Goal: Information Seeking & Learning: Understand process/instructions

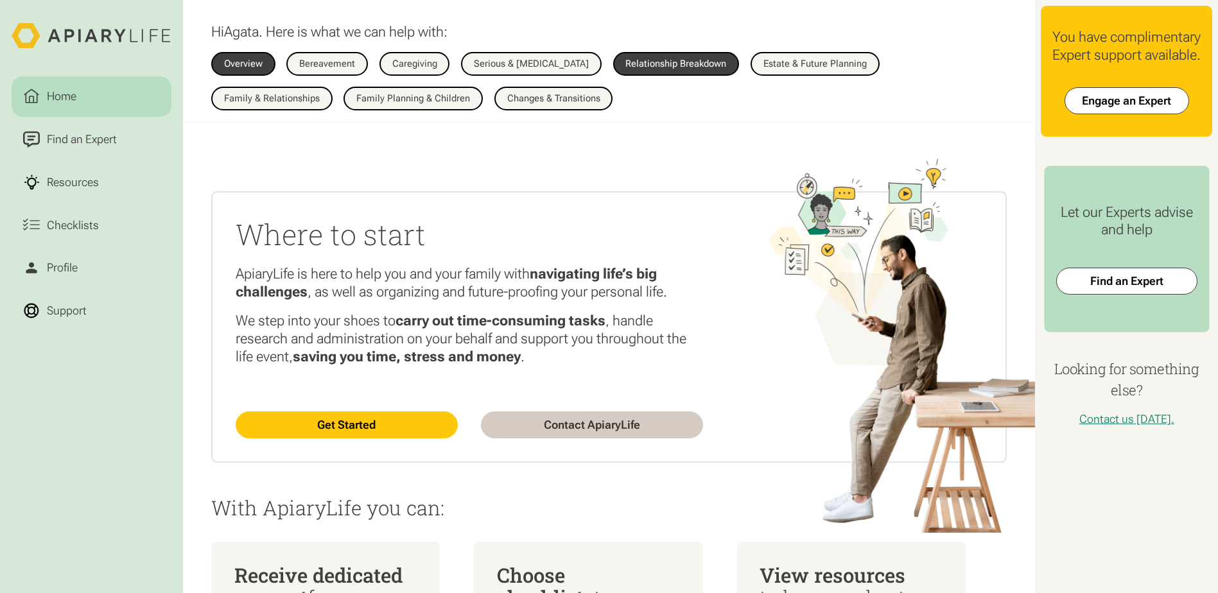
click at [691, 64] on div "Relationship Breakdown" at bounding box center [675, 64] width 101 height 10
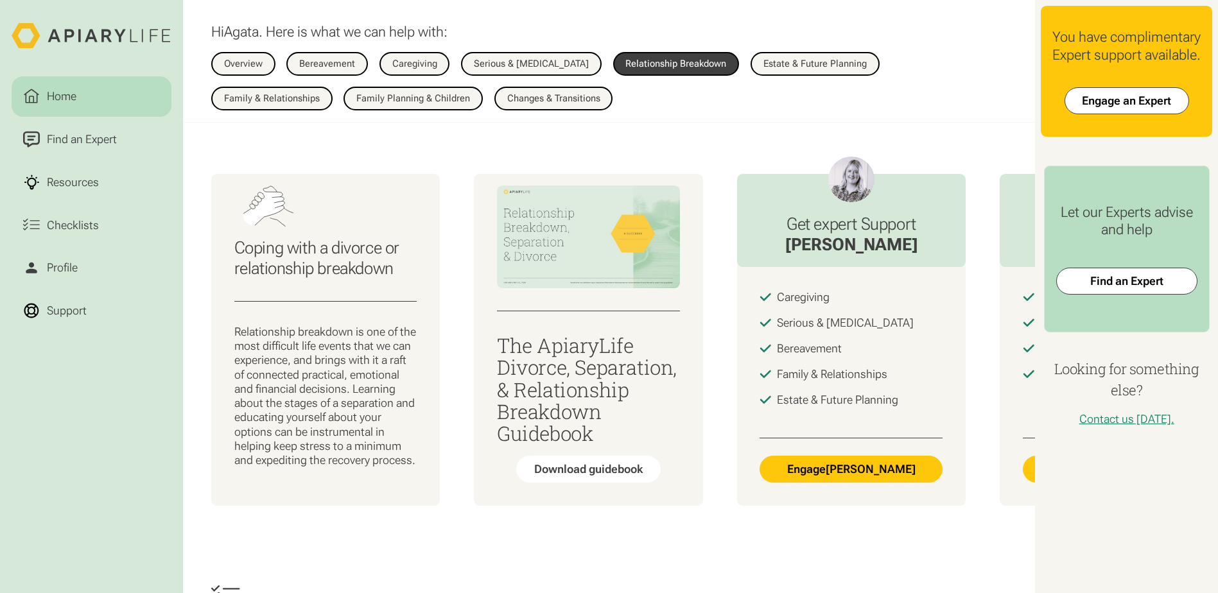
scroll to position [128, 0]
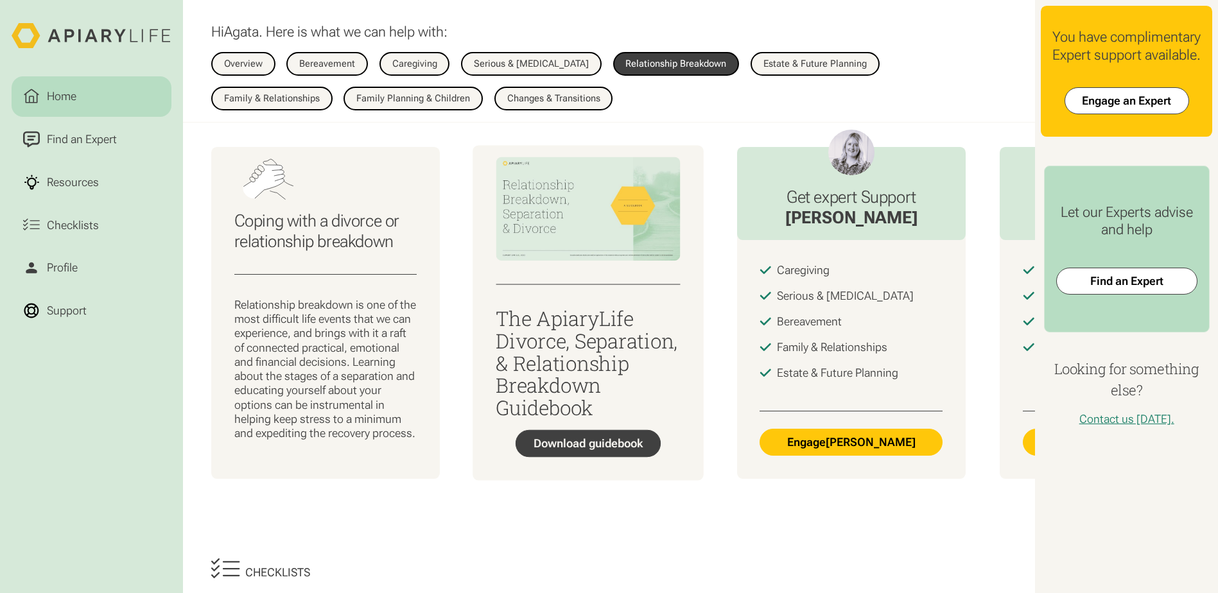
click at [572, 451] on div "Download guidebook" at bounding box center [588, 444] width 110 height 14
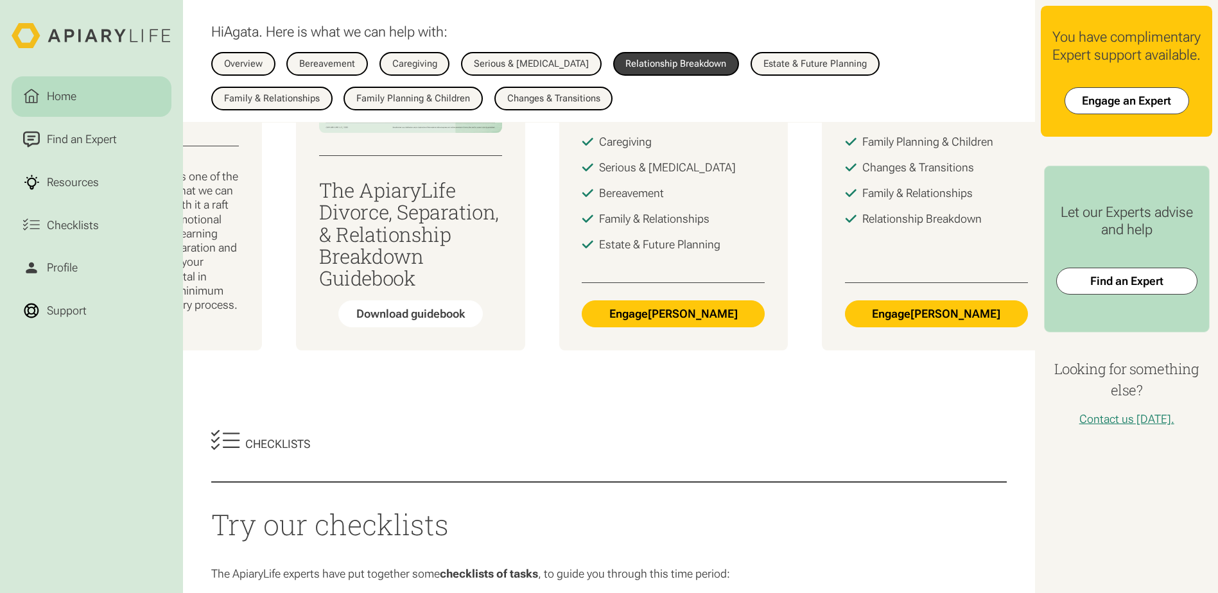
scroll to position [0, 318]
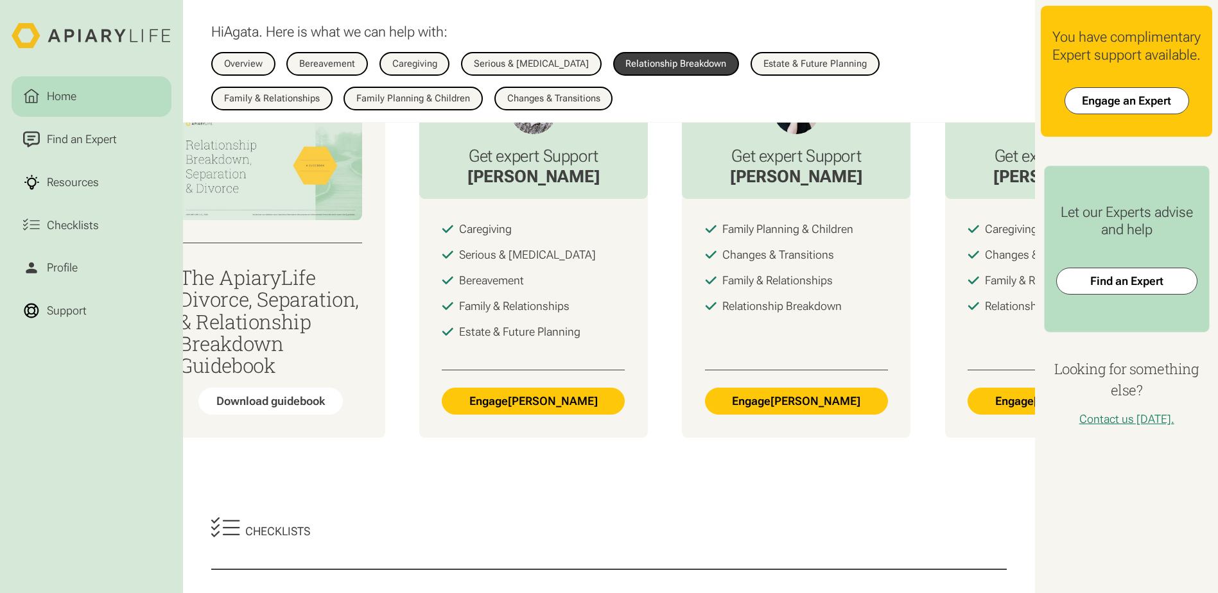
scroll to position [128, 0]
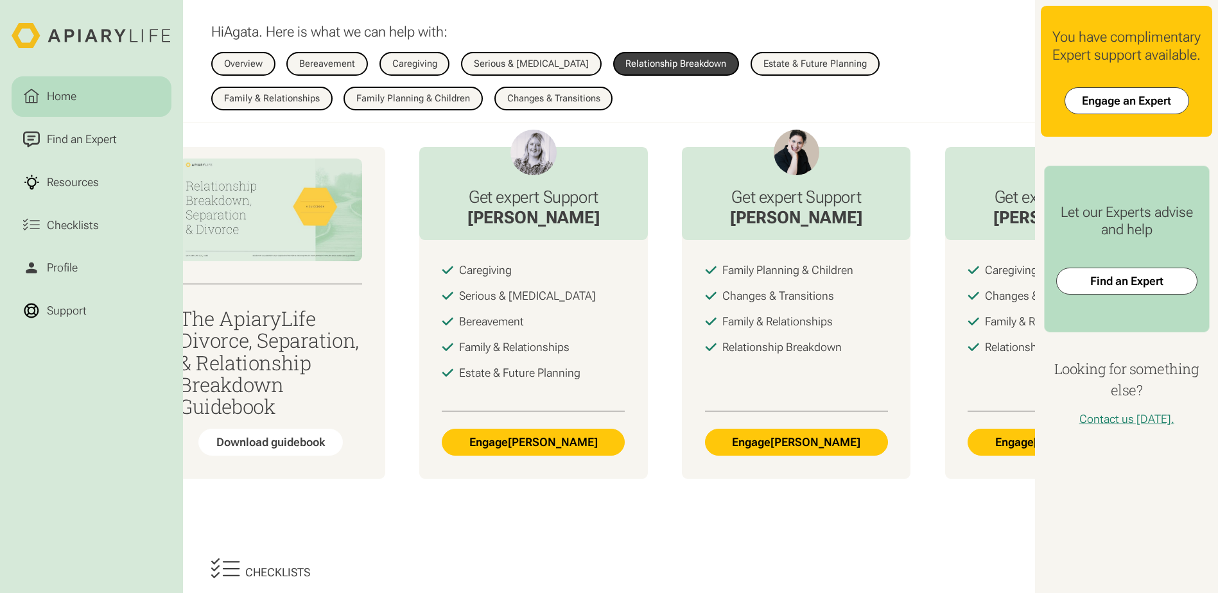
drag, startPoint x: 687, startPoint y: 542, endPoint x: 930, endPoint y: 545, distance: 243.3
drag, startPoint x: 799, startPoint y: 541, endPoint x: 867, endPoint y: 543, distance: 68.1
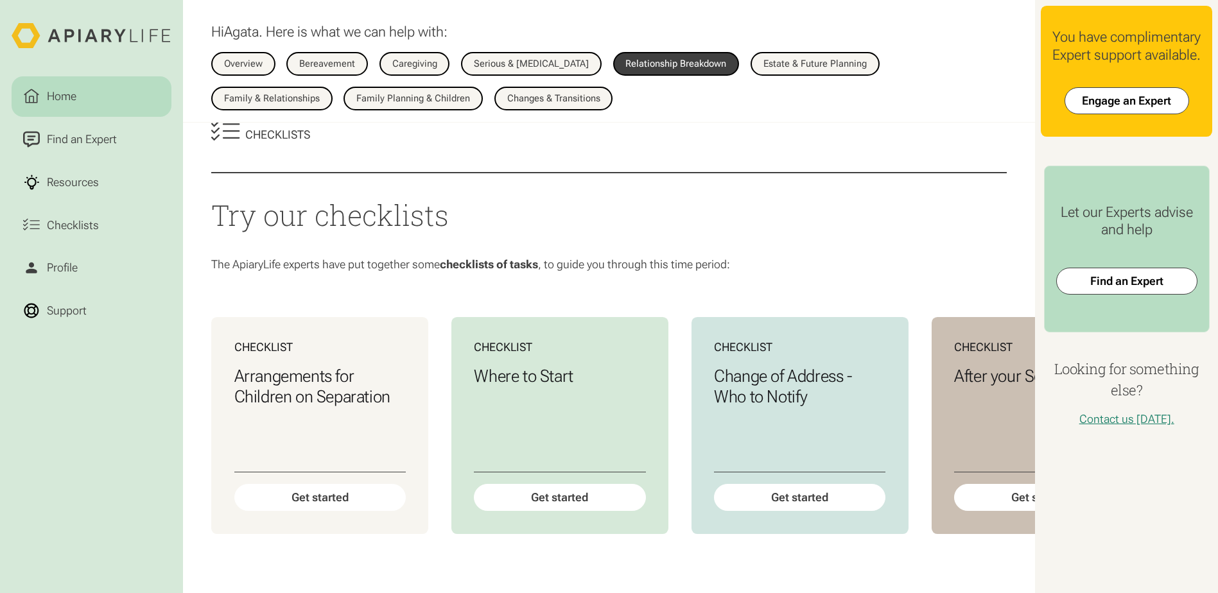
scroll to position [770, 0]
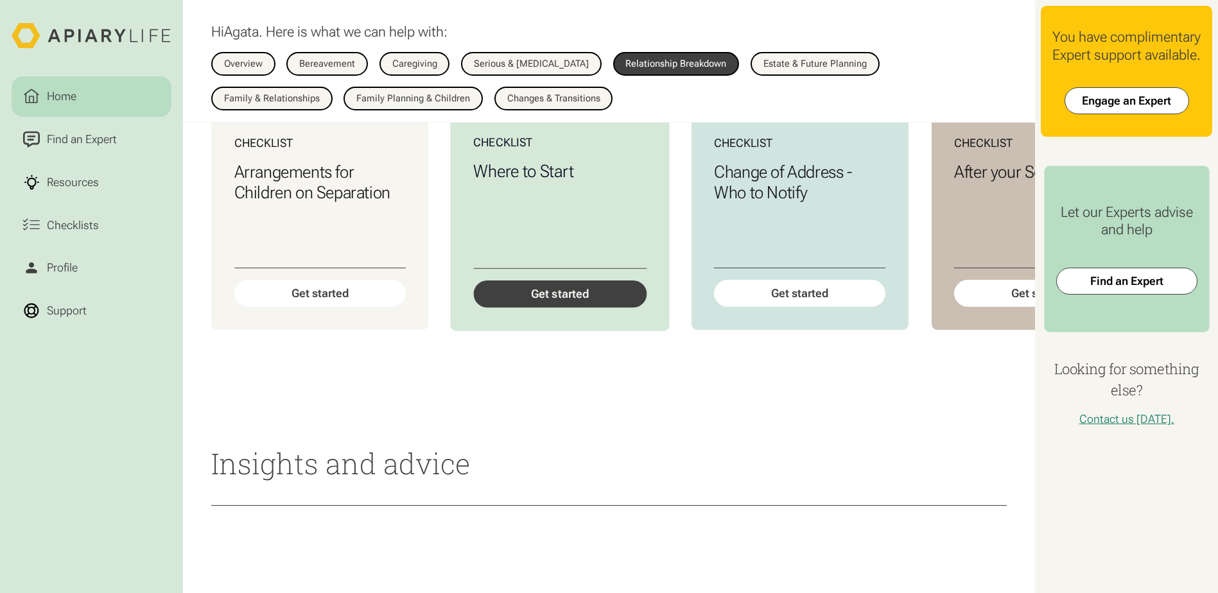
click at [546, 308] on div "Get started" at bounding box center [559, 294] width 173 height 27
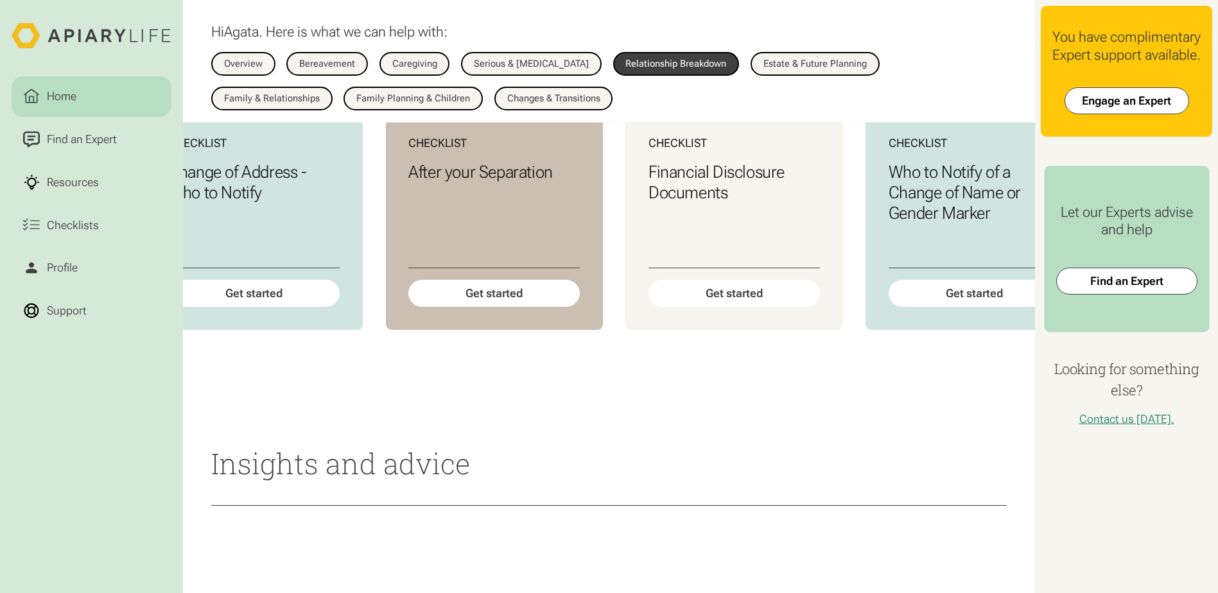
scroll to position [0, 846]
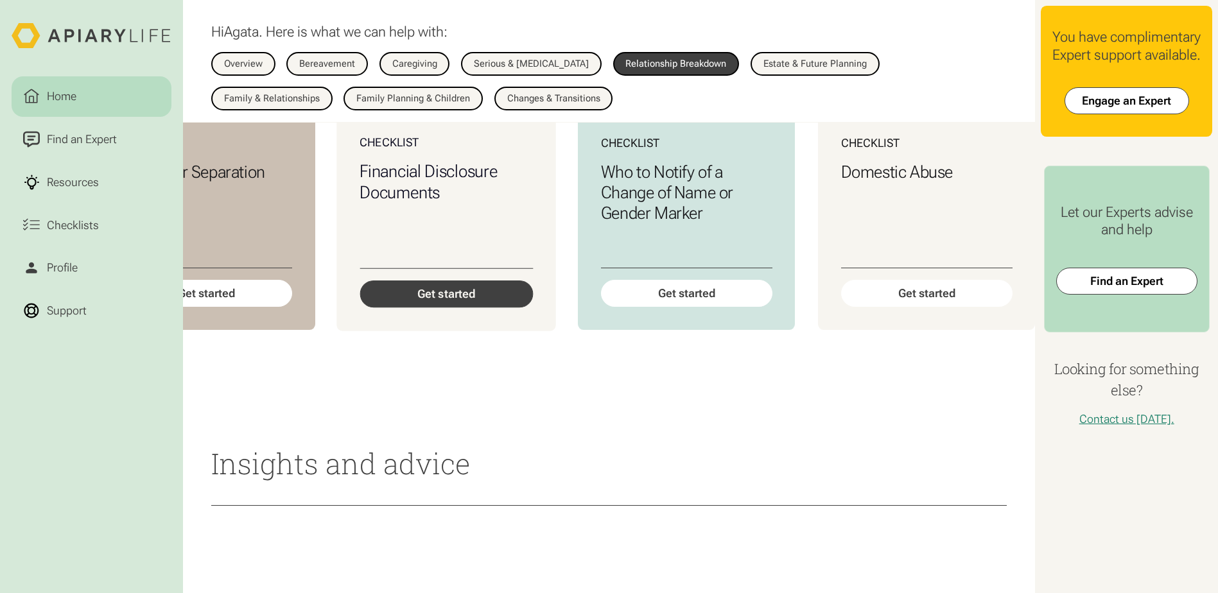
click at [426, 308] on div "Get started" at bounding box center [446, 294] width 173 height 27
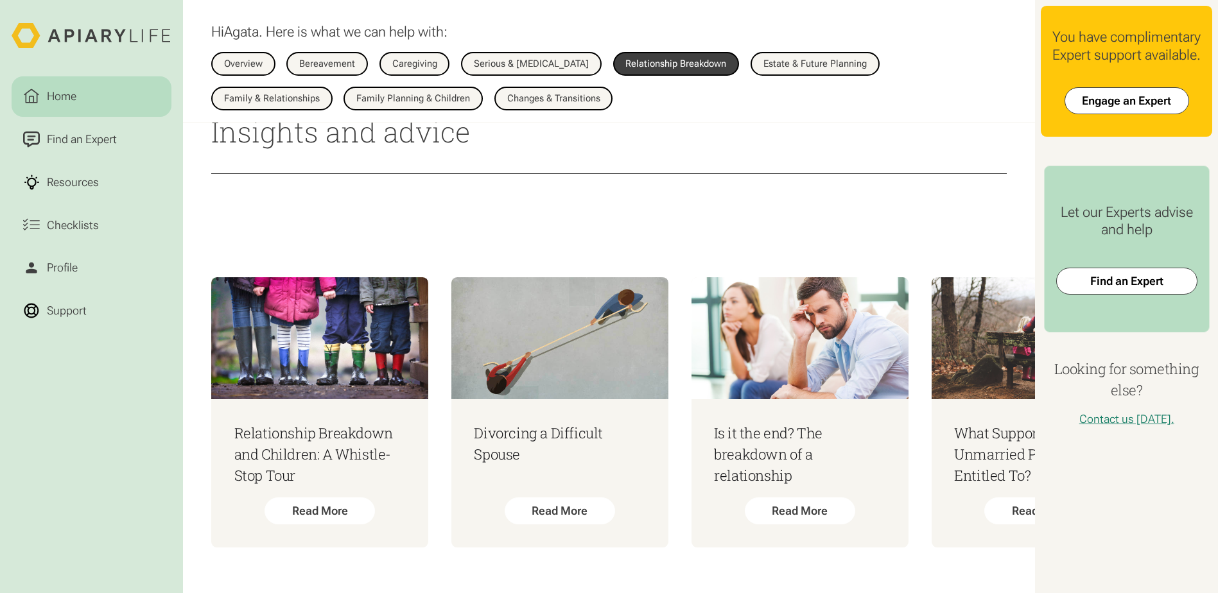
scroll to position [1147, 0]
click at [340, 499] on div "Read More" at bounding box center [320, 512] width 112 height 27
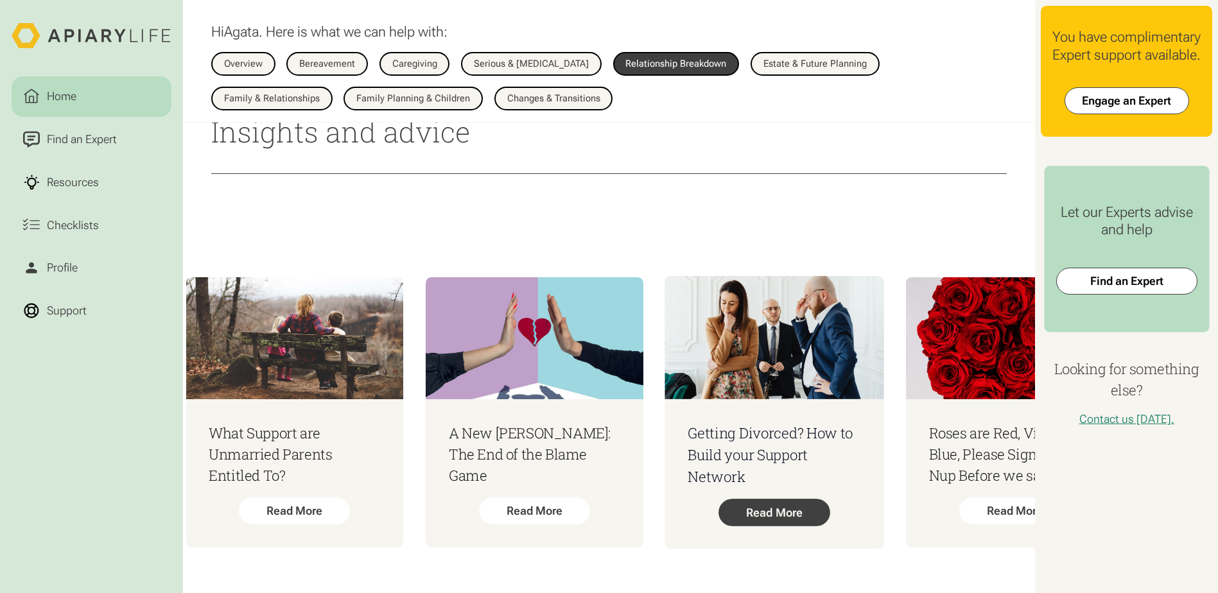
click at [786, 505] on div "Read More" at bounding box center [774, 512] width 112 height 27
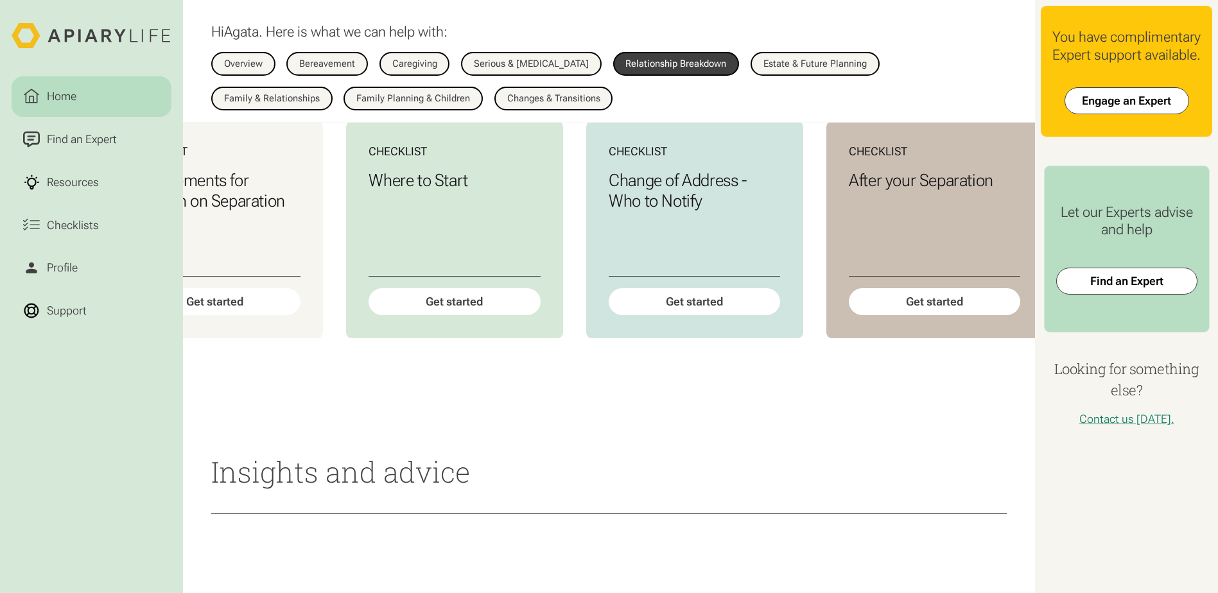
scroll to position [0, 0]
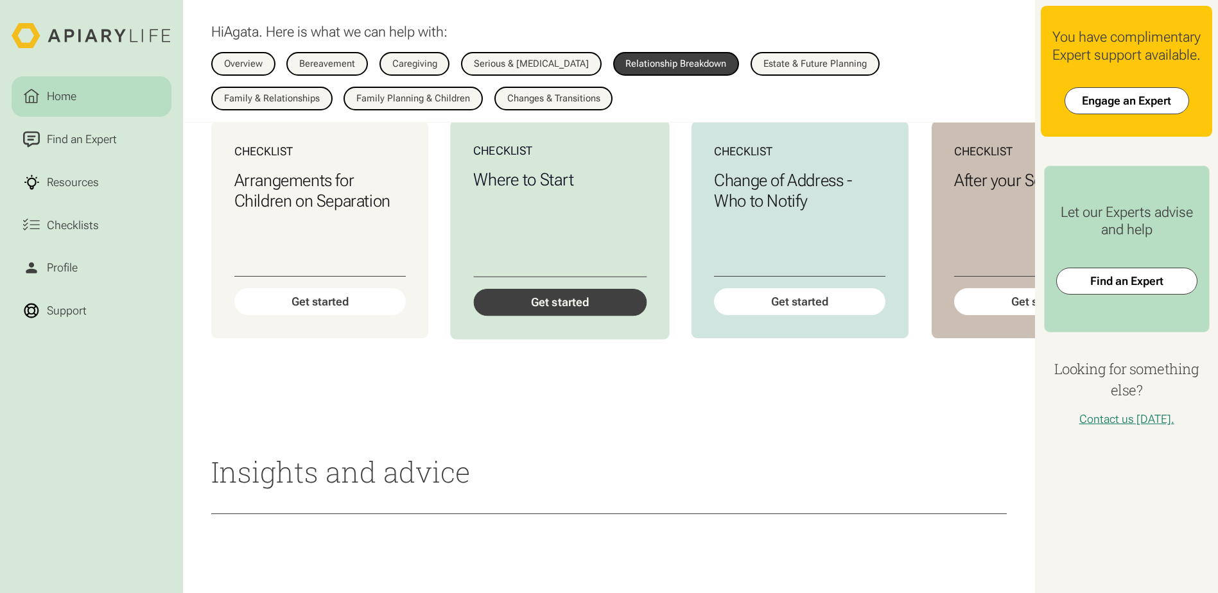
click at [553, 316] on div "Get started" at bounding box center [559, 302] width 173 height 27
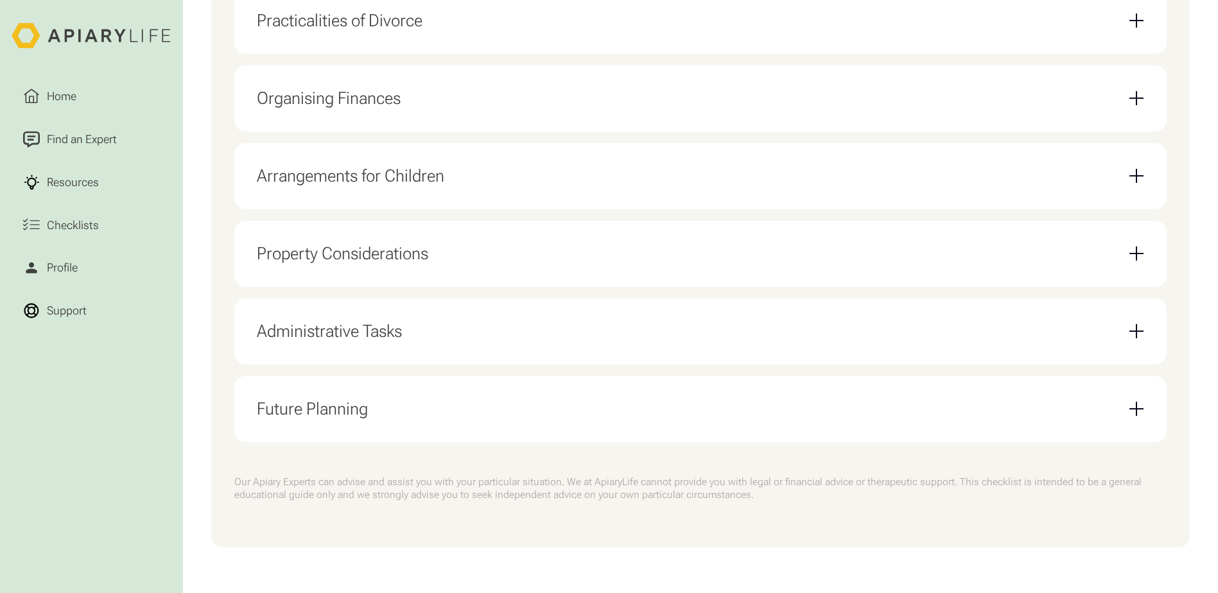
scroll to position [512, 0]
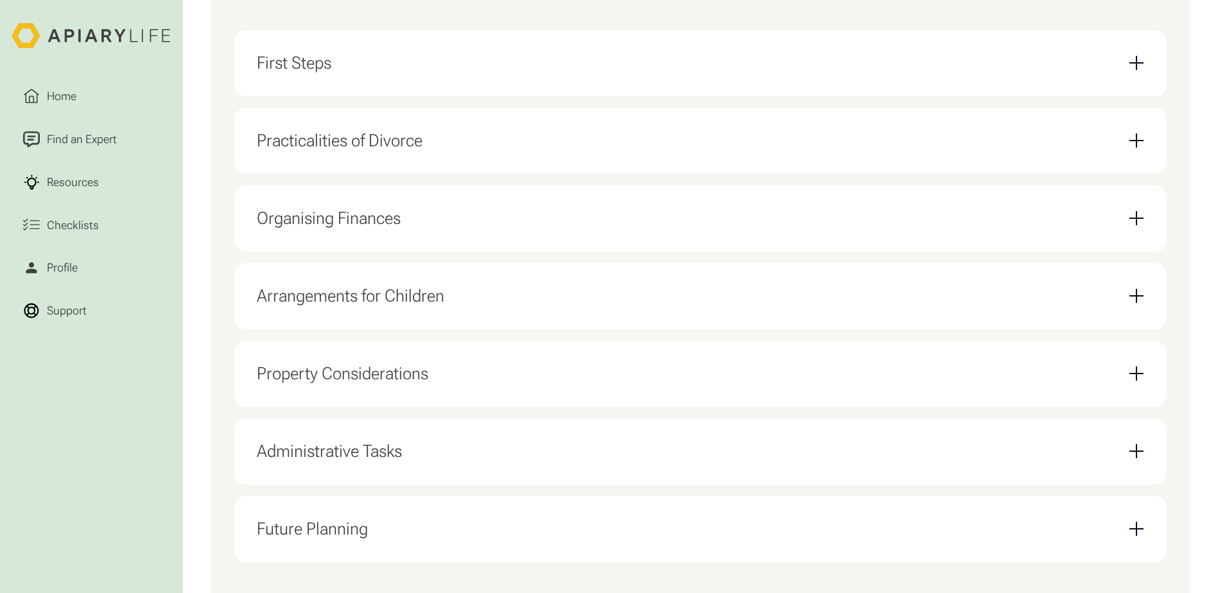
click at [329, 78] on div "First Steps" at bounding box center [700, 63] width 887 height 44
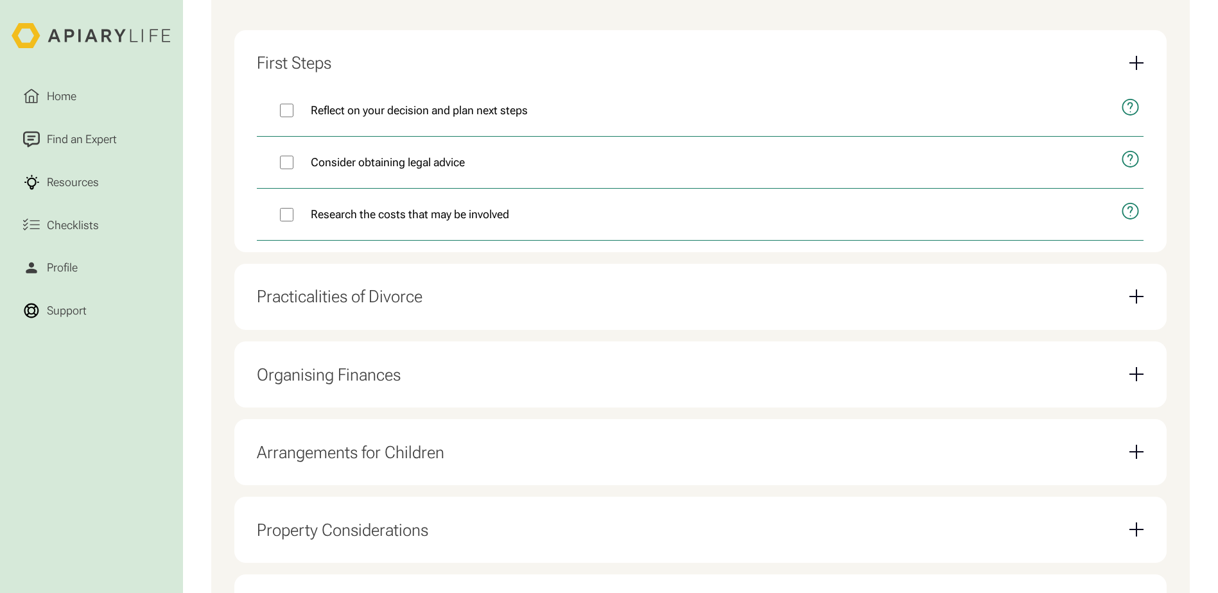
click at [397, 316] on div "Practicalities of Divorce" at bounding box center [700, 297] width 887 height 44
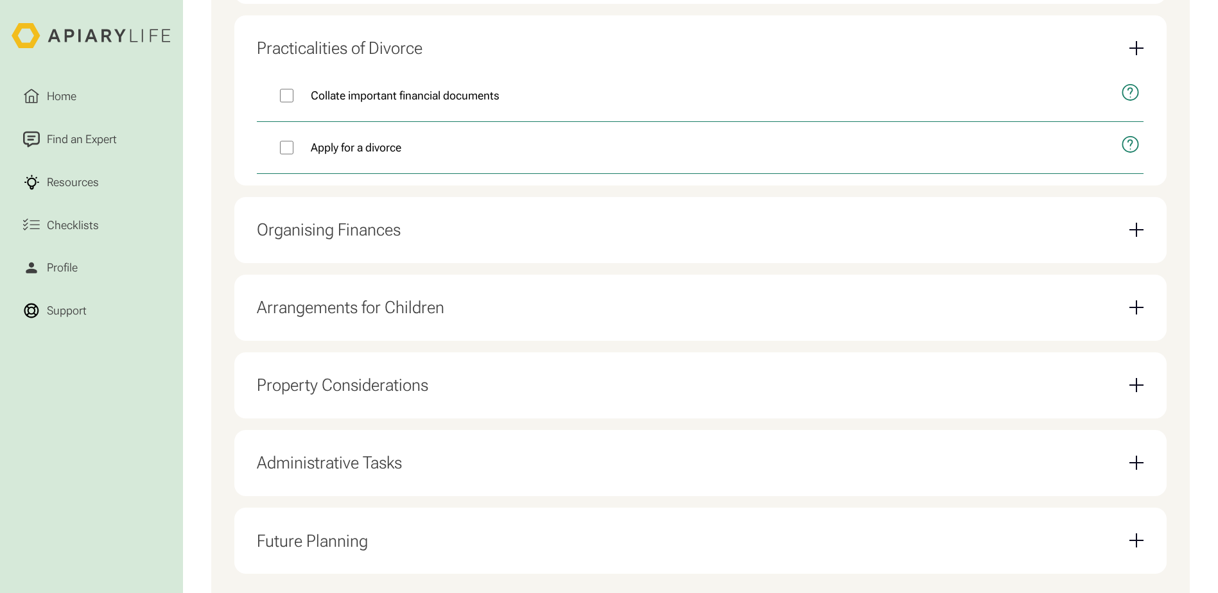
scroll to position [489, 0]
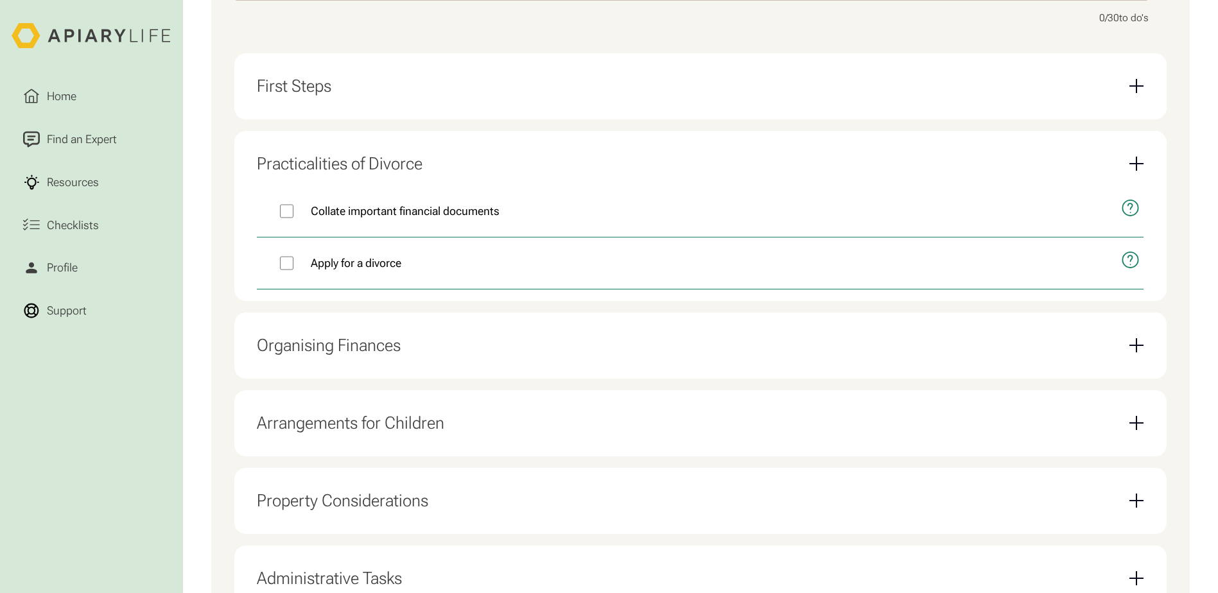
click at [354, 368] on div "Organising Finances" at bounding box center [700, 346] width 887 height 44
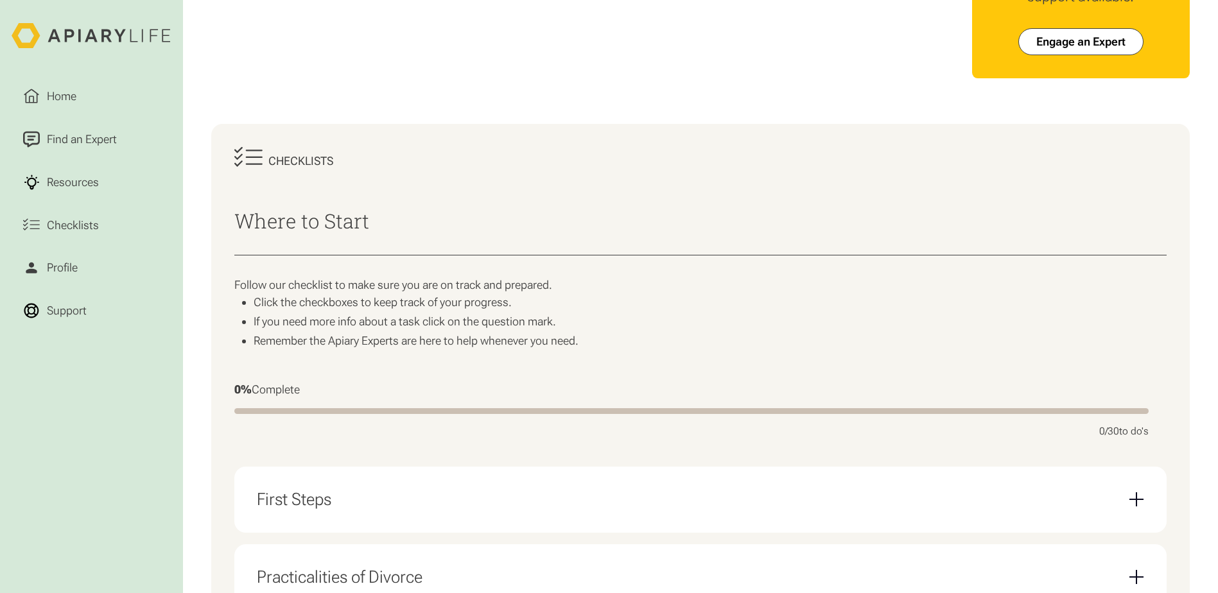
scroll to position [0, 0]
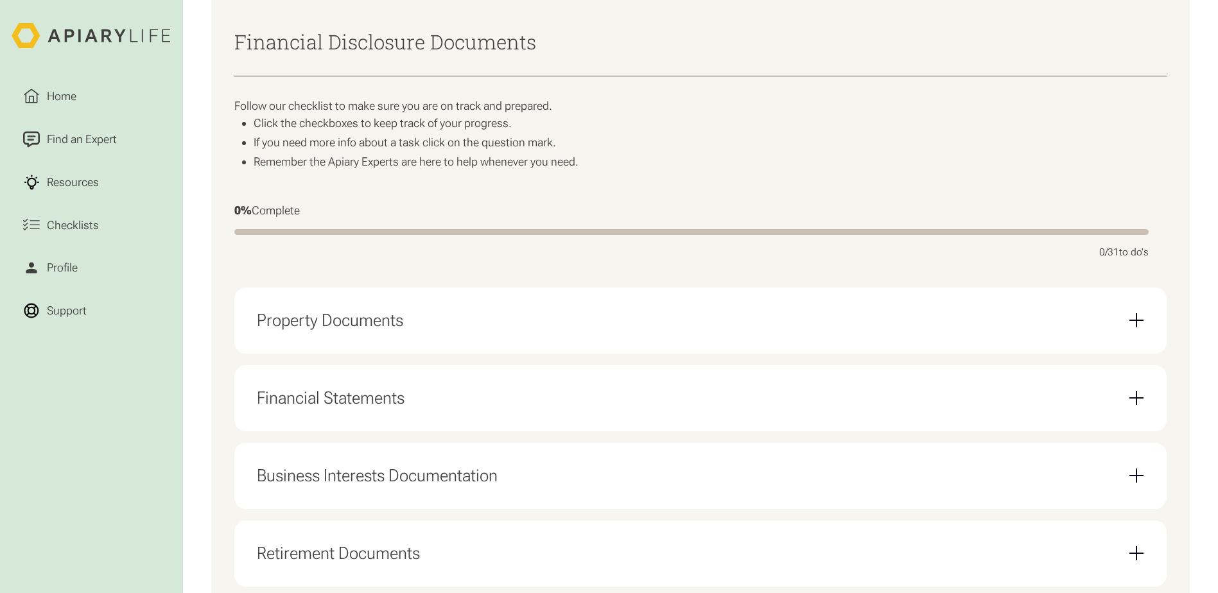
scroll to position [257, 0]
click at [353, 329] on div "Property Documents" at bounding box center [330, 318] width 146 height 21
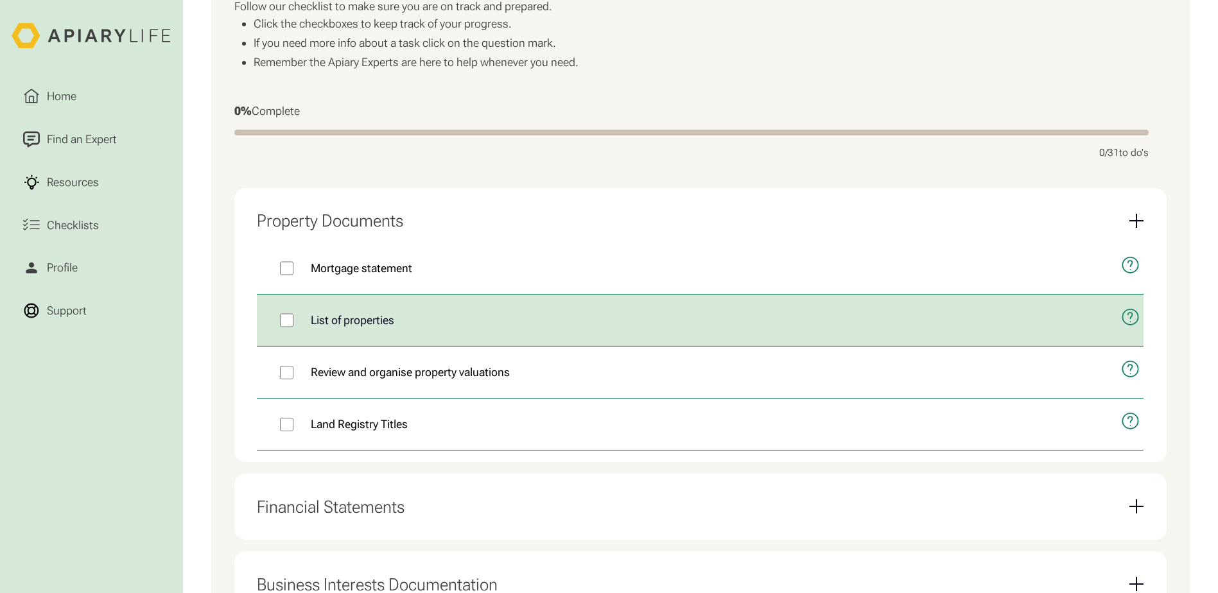
scroll to position [385, 0]
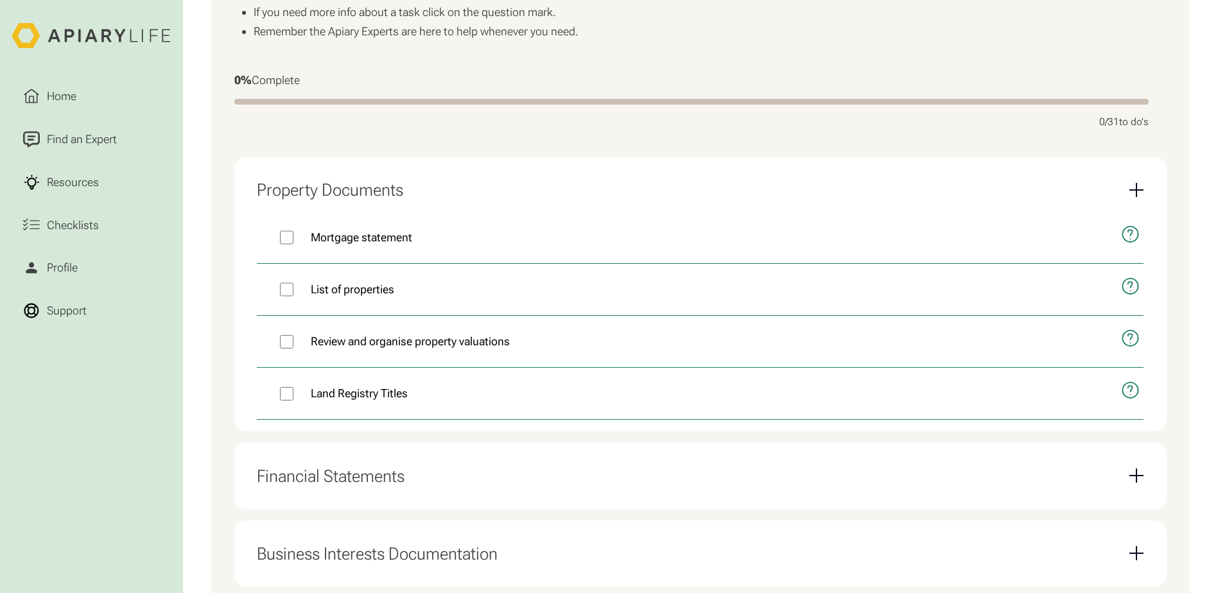
click at [356, 480] on div "Financial Statements" at bounding box center [331, 476] width 148 height 21
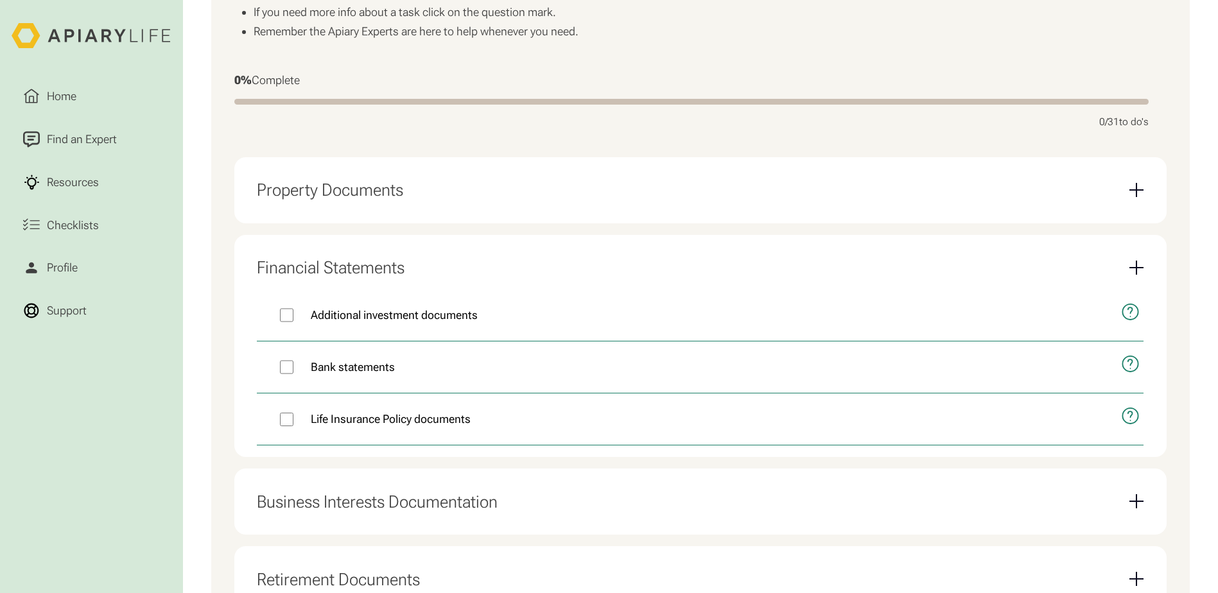
scroll to position [514, 0]
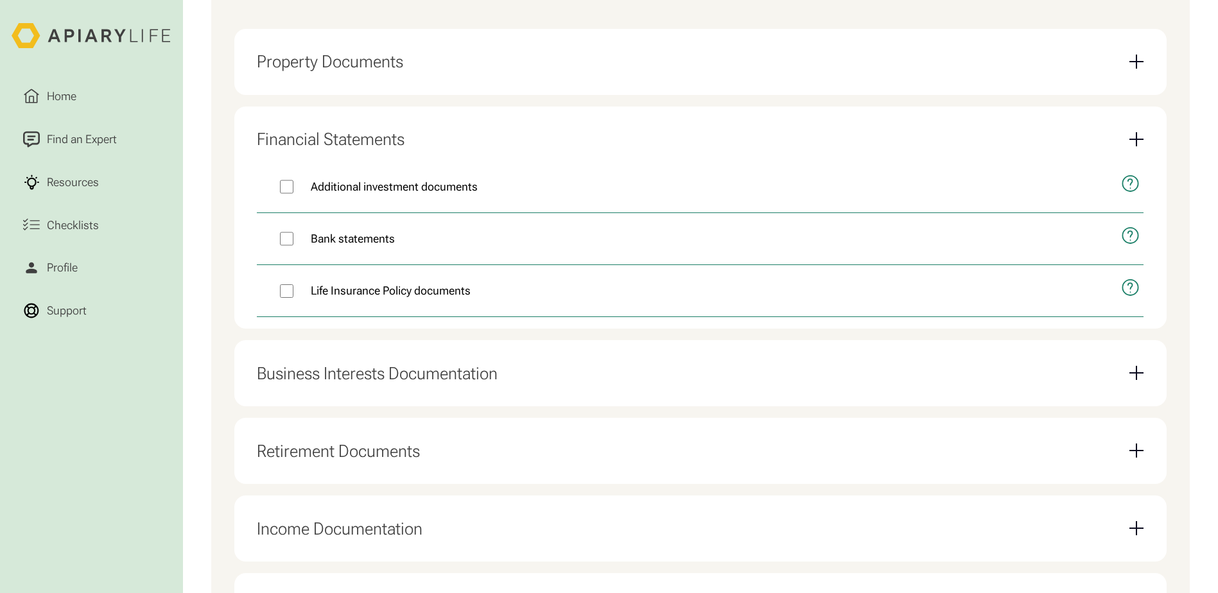
click at [374, 384] on div "Business Interests Documentation" at bounding box center [377, 373] width 241 height 21
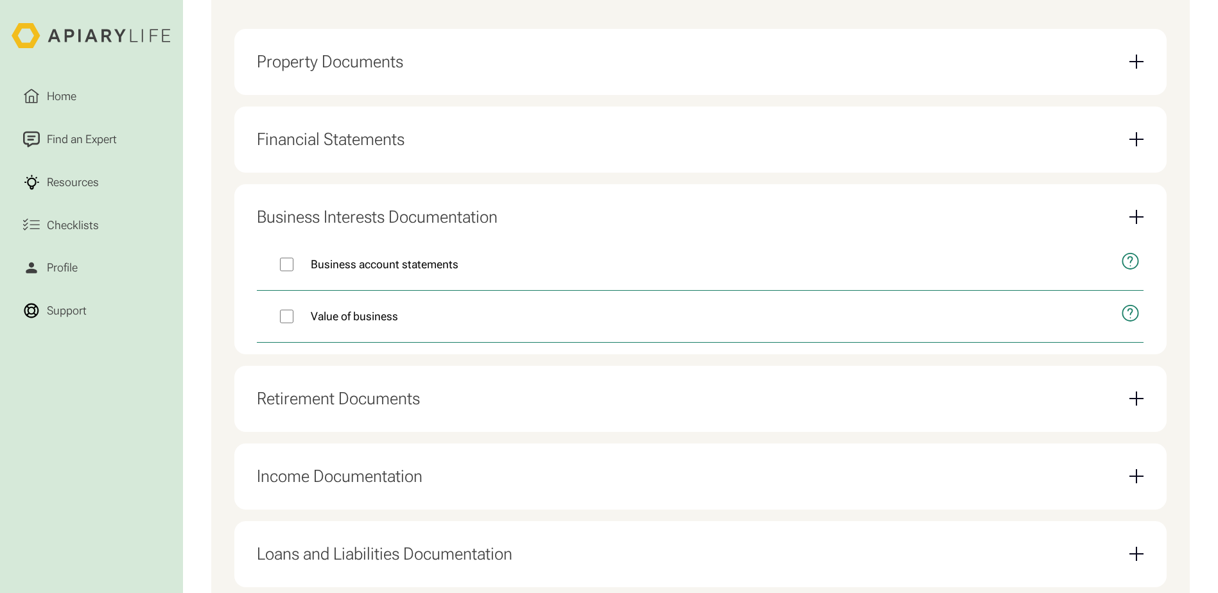
click at [363, 408] on div "Retirement Documents" at bounding box center [338, 398] width 163 height 21
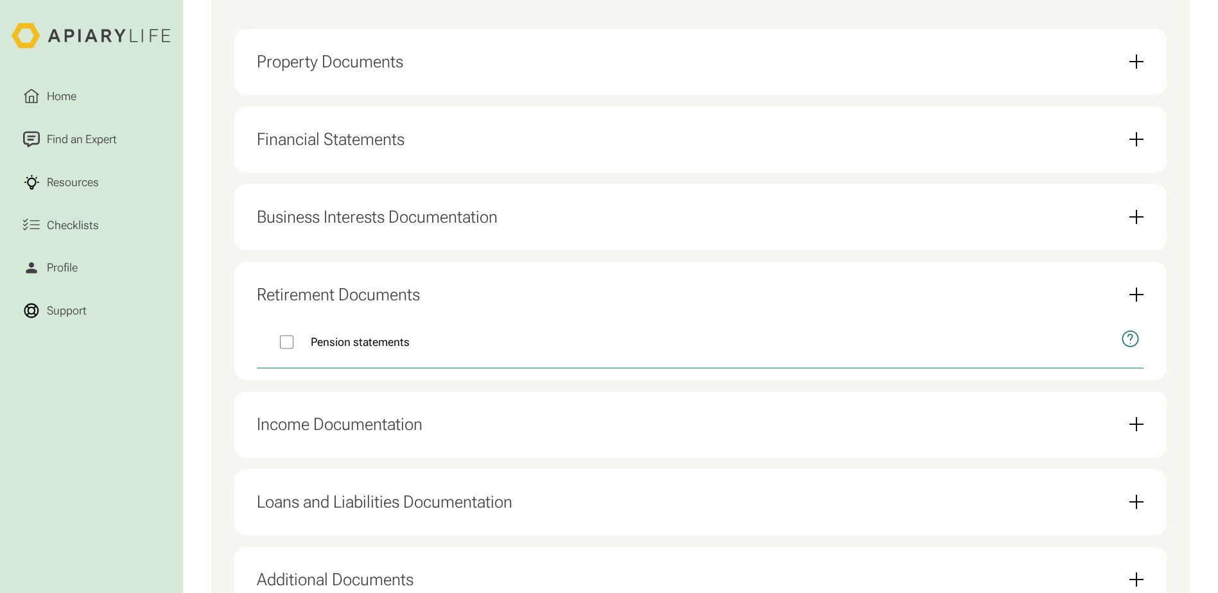
click at [355, 430] on div "Income Documentation" at bounding box center [340, 424] width 166 height 21
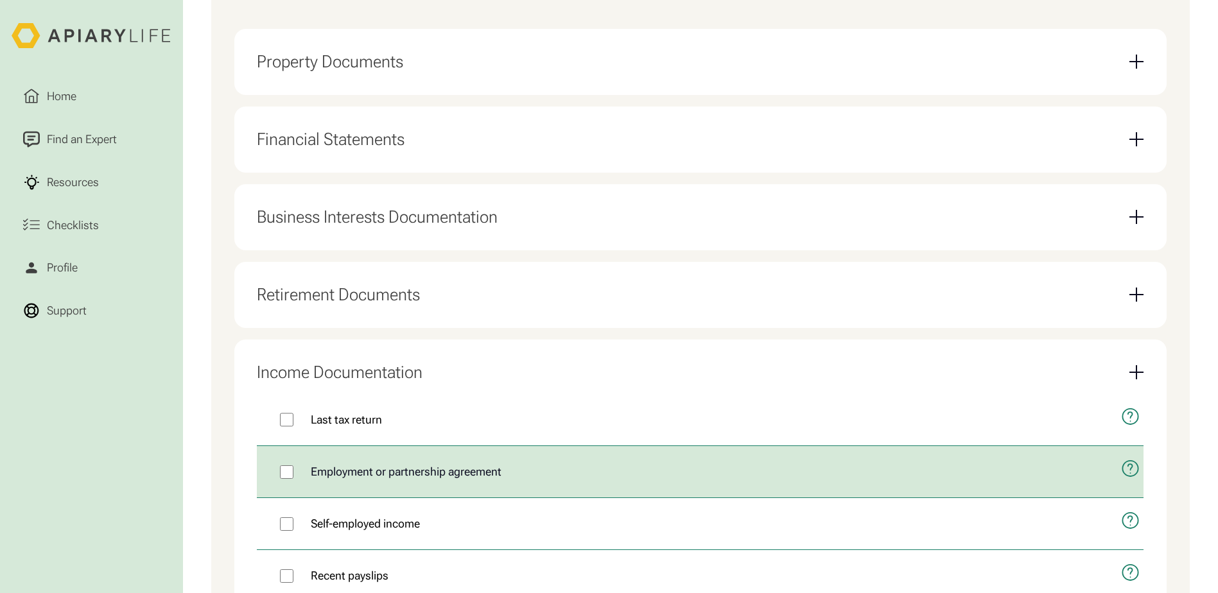
scroll to position [770, 0]
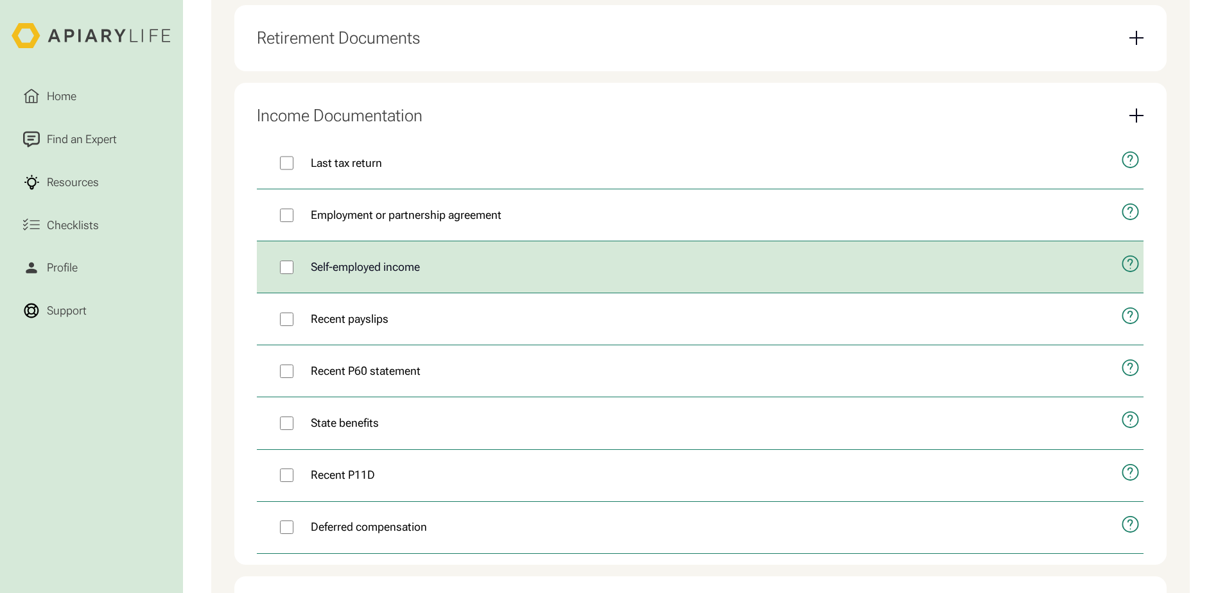
click at [388, 275] on span "Self-employed income" at bounding box center [365, 267] width 109 height 17
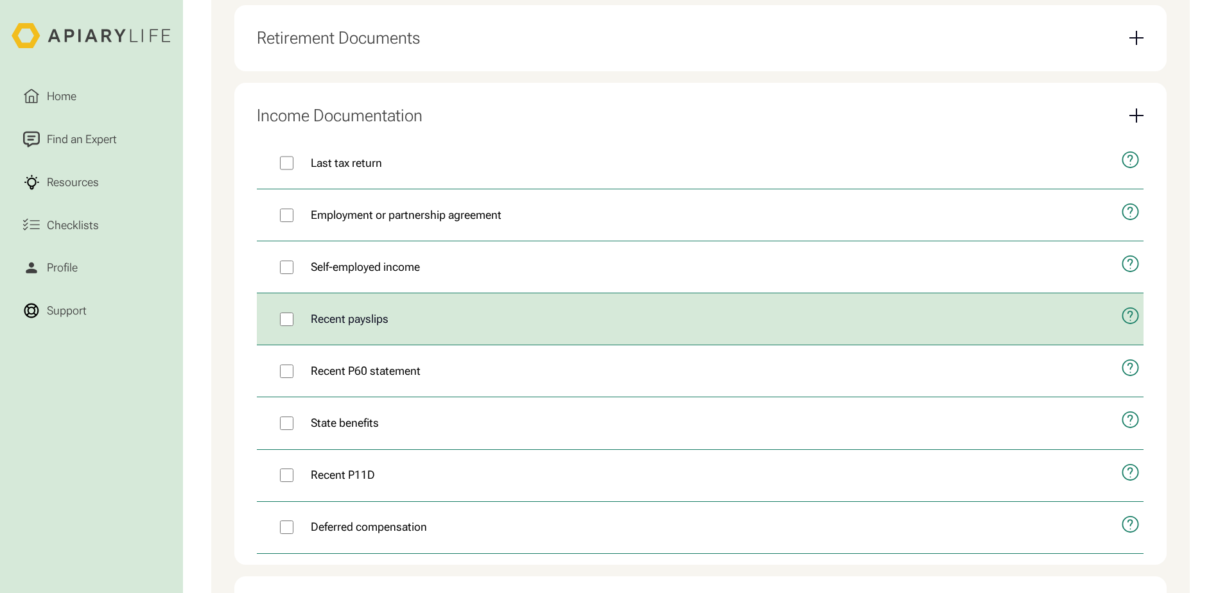
scroll to position [1027, 0]
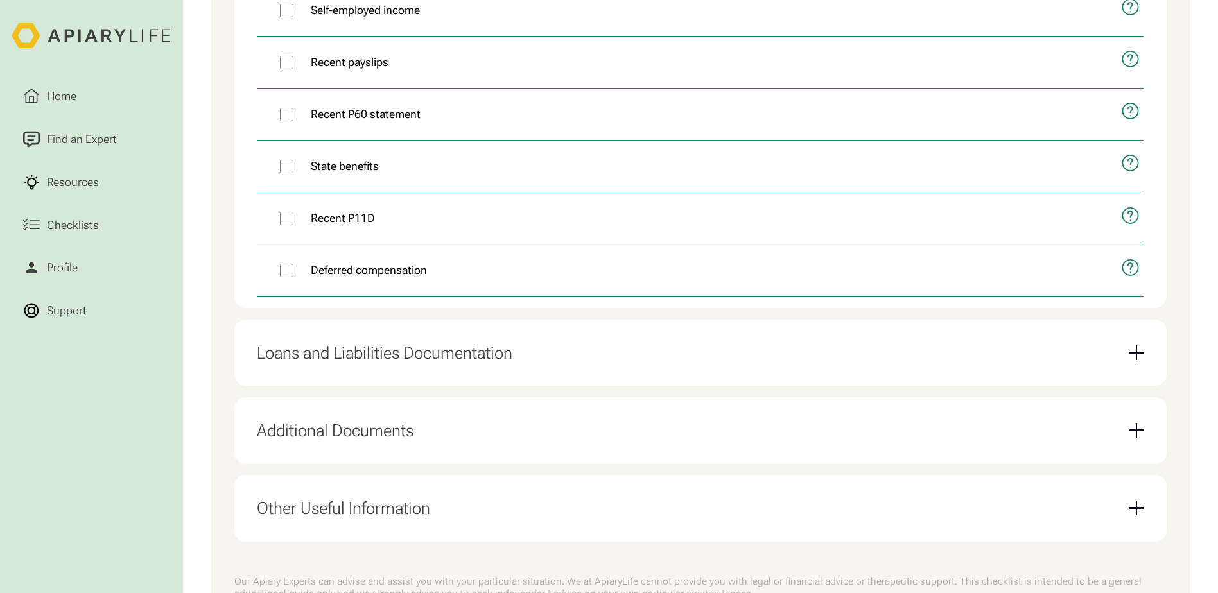
click at [372, 363] on div "Loans and Liabilities Documentation" at bounding box center [385, 353] width 256 height 21
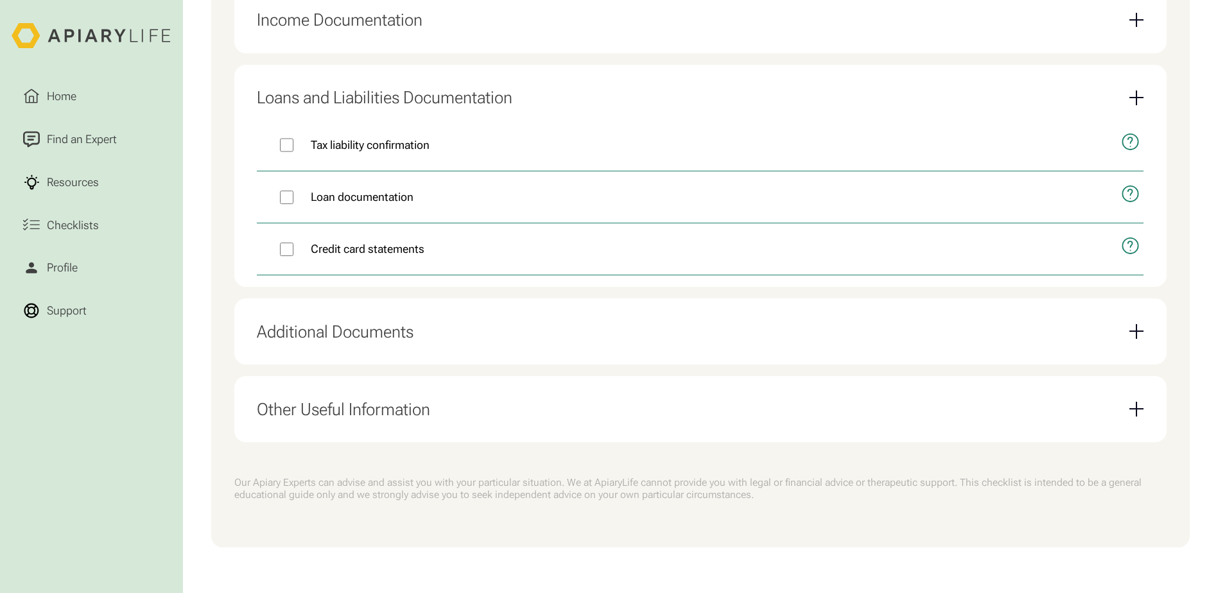
click at [371, 413] on div "Other Useful Information" at bounding box center [343, 409] width 173 height 21
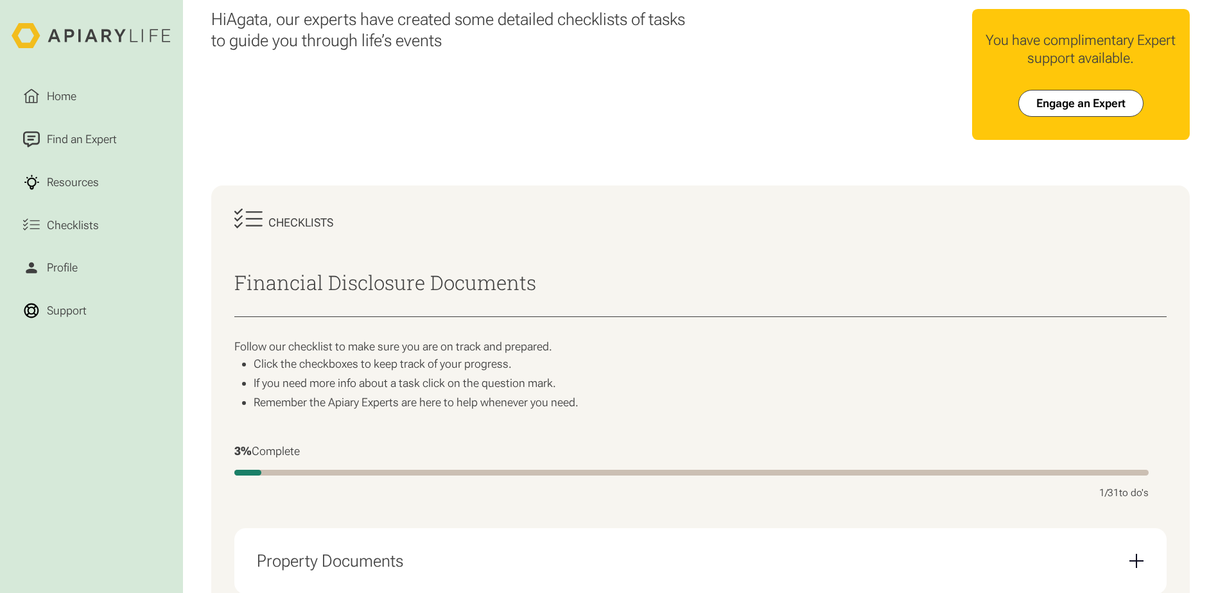
scroll to position [0, 0]
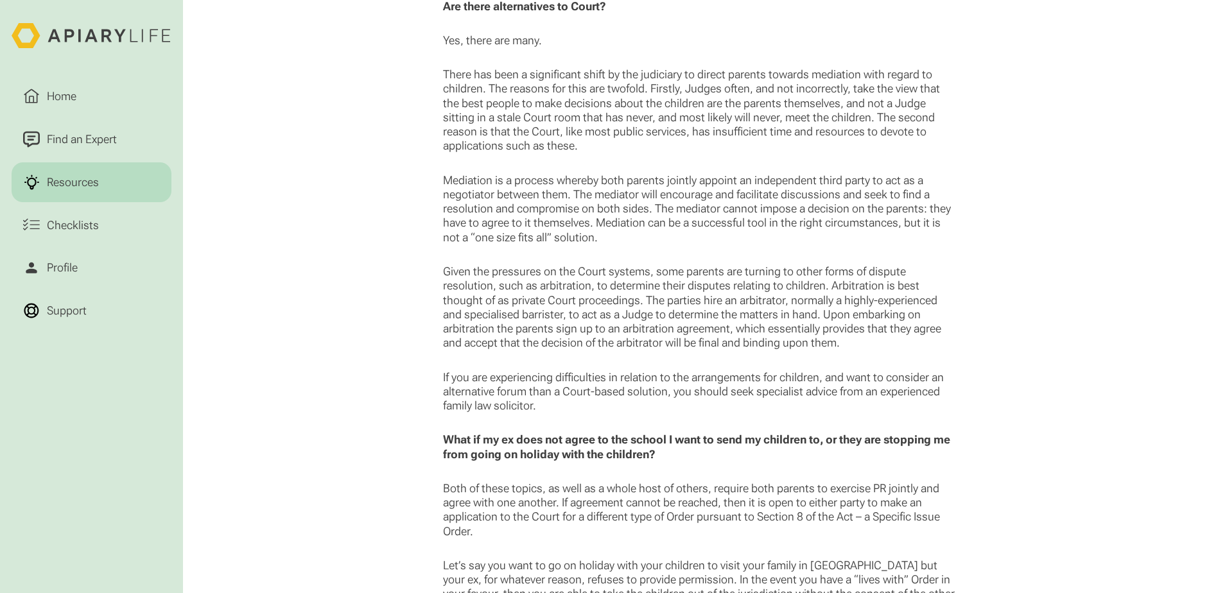
scroll to position [3210, 0]
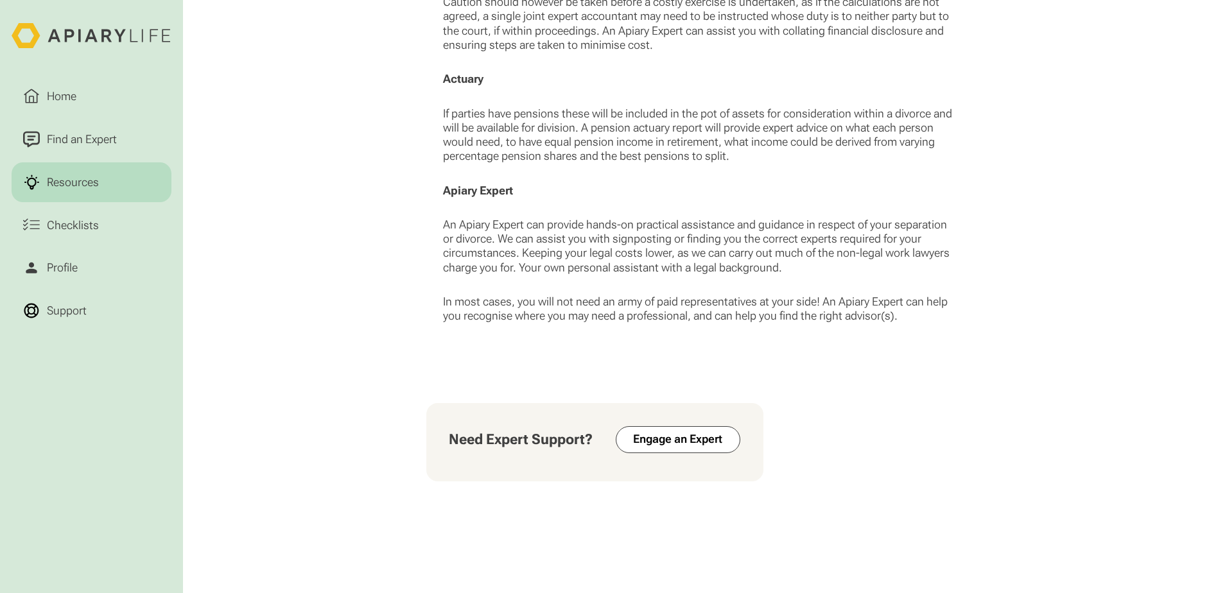
scroll to position [2054, 0]
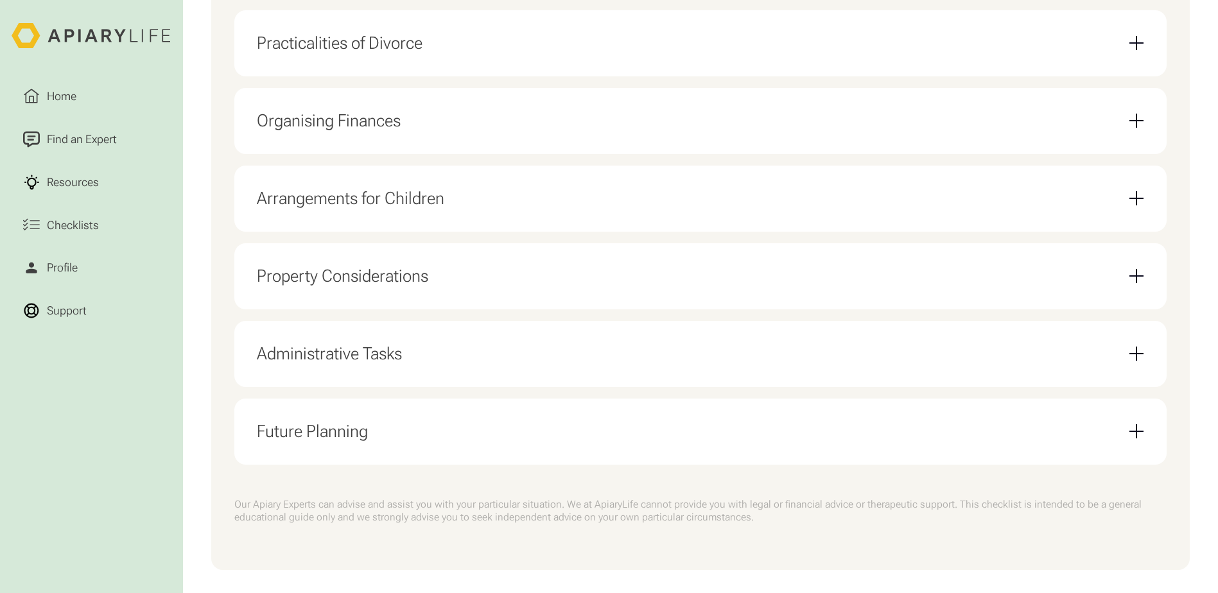
scroll to position [641, 0]
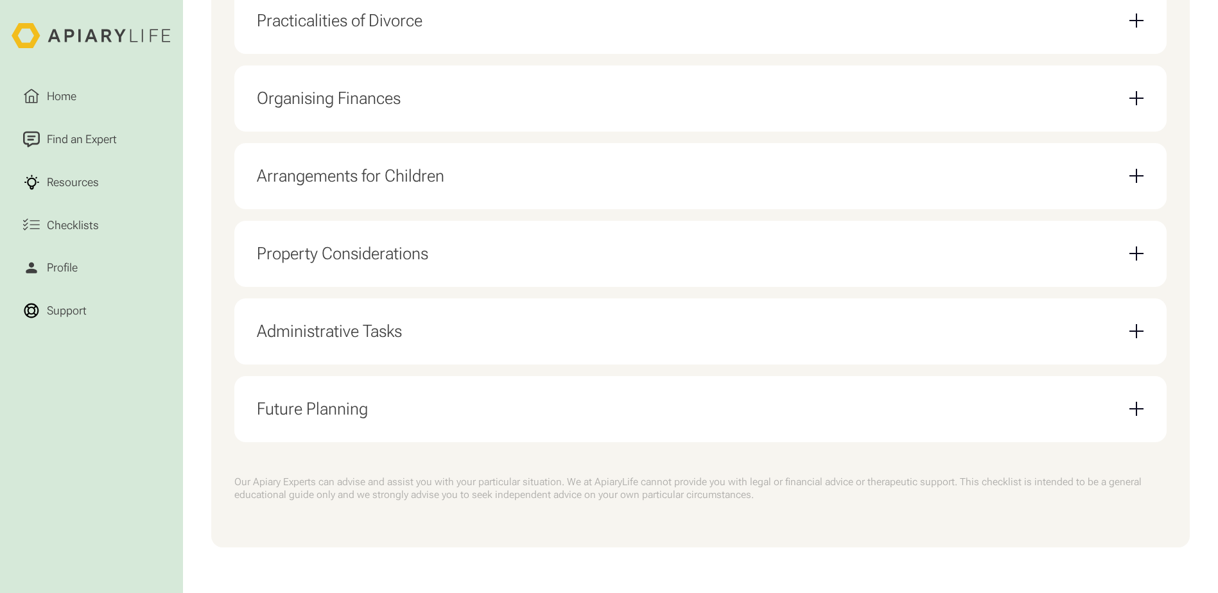
click at [293, 89] on div "Organising Finances" at bounding box center [329, 98] width 144 height 21
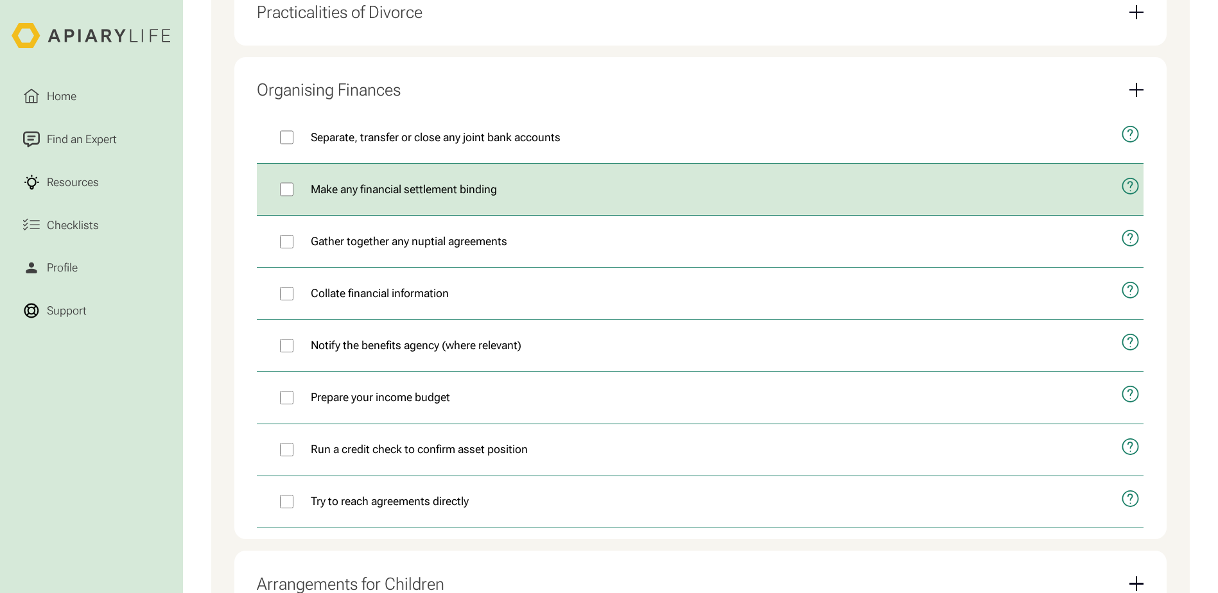
click at [1136, 193] on icon "open modal" at bounding box center [1130, 186] width 19 height 44
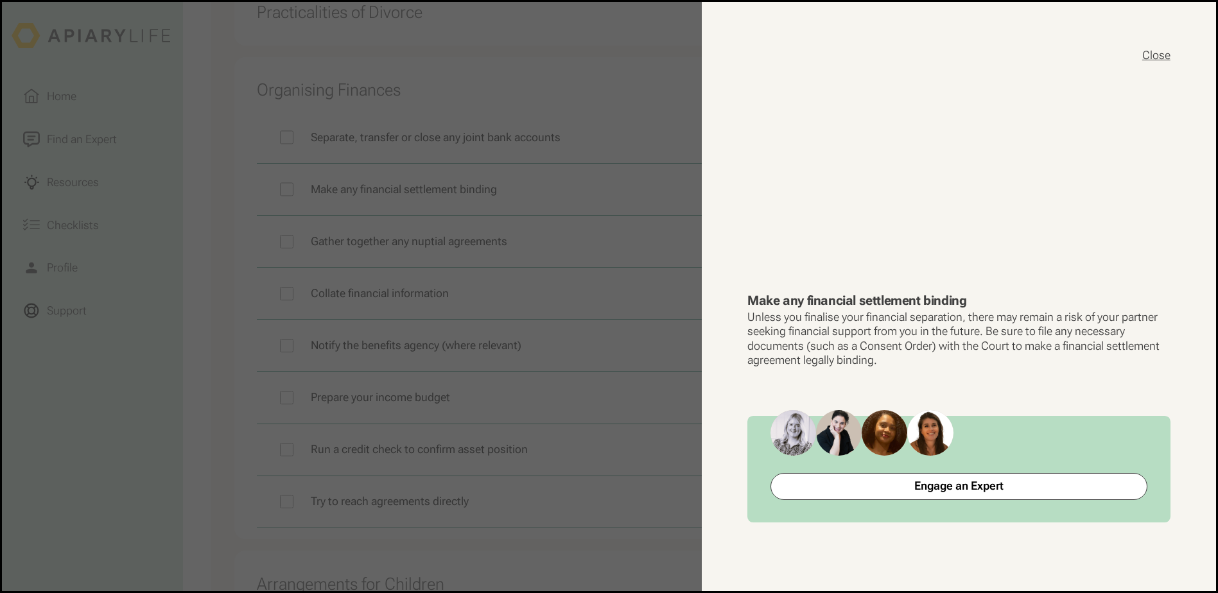
click at [1161, 55] on button "Close" at bounding box center [1156, 55] width 28 height 15
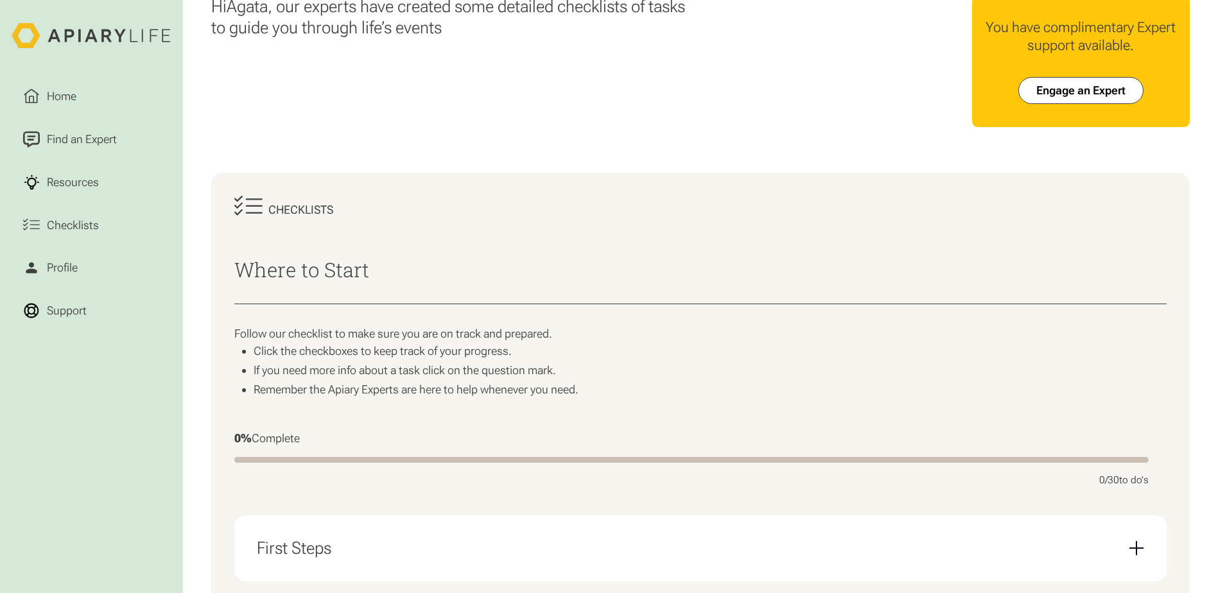
scroll to position [0, 0]
